Goal: Task Accomplishment & Management: Use online tool/utility

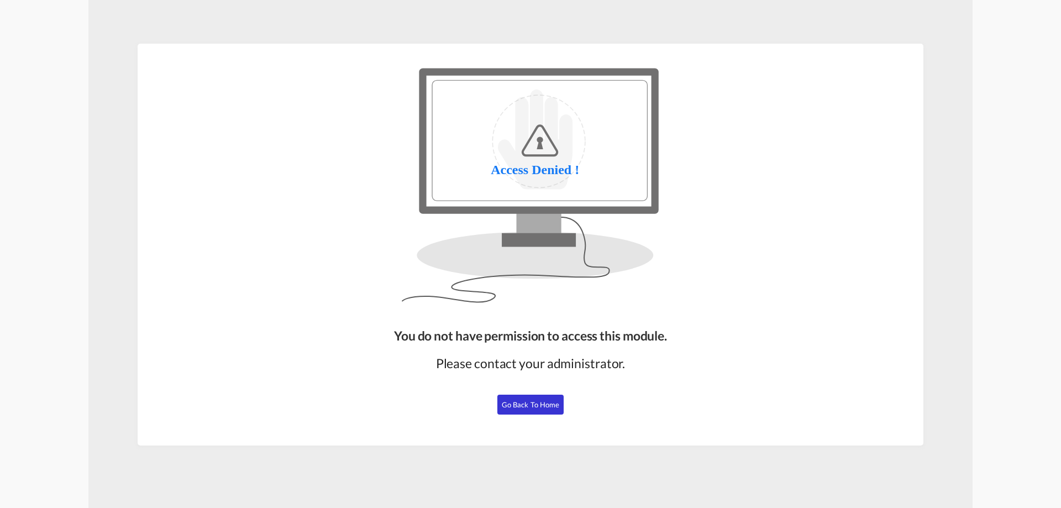
click at [532, 403] on span "Go Back to Home" at bounding box center [531, 404] width 58 height 9
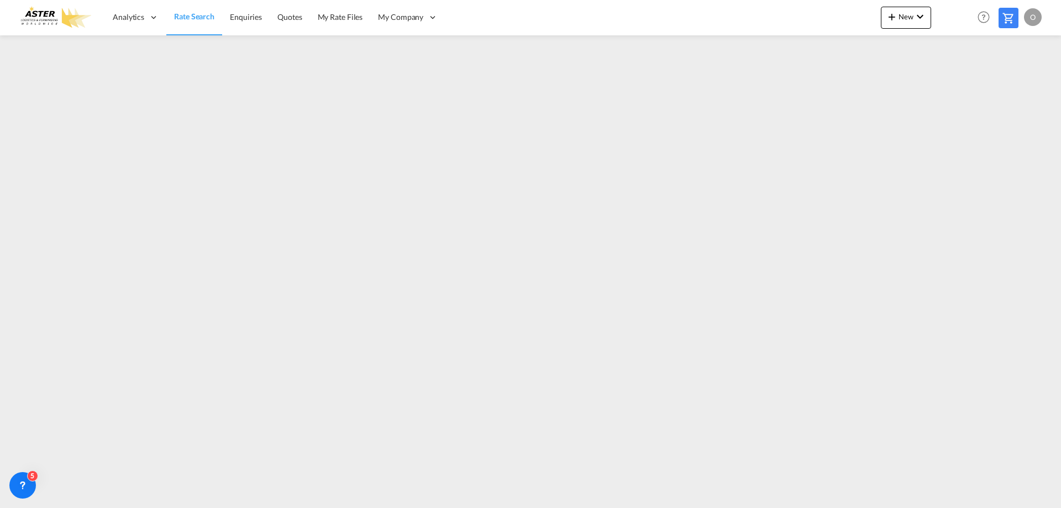
click at [36, 13] on img at bounding box center [54, 17] width 75 height 25
click at [49, 14] on img at bounding box center [54, 17] width 75 height 25
